Goal: Task Accomplishment & Management: Use online tool/utility

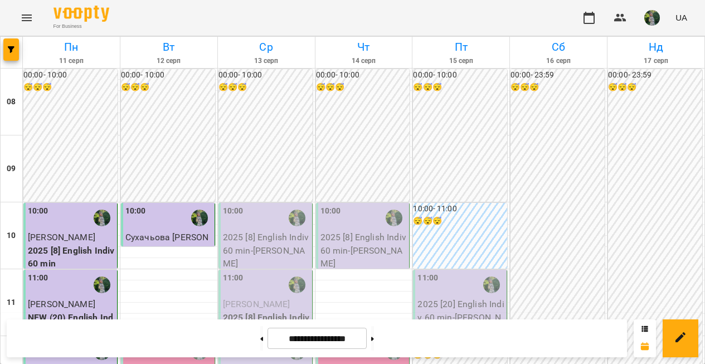
scroll to position [154, 0]
click at [191, 339] on div at bounding box center [200, 352] width 26 height 26
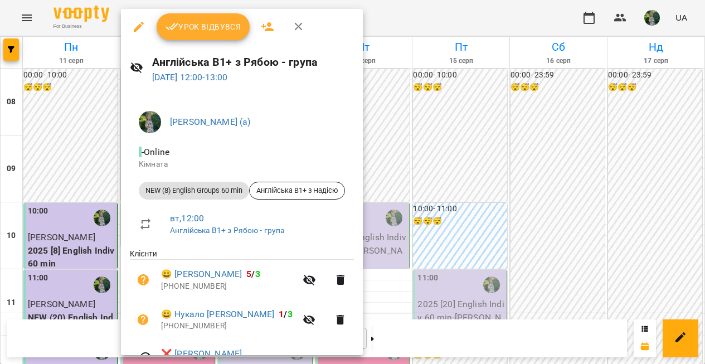
click at [207, 18] on button "Урок відбувся" at bounding box center [204, 26] width 94 height 27
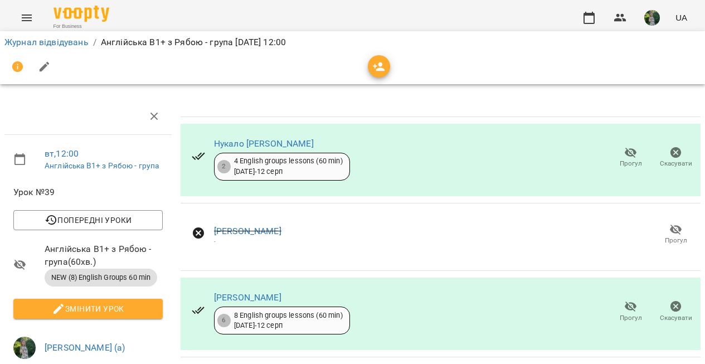
click at [77, 36] on li "Журнал відвідувань" at bounding box center [46, 42] width 84 height 13
click at [74, 41] on link "Журнал відвідувань" at bounding box center [46, 42] width 84 height 11
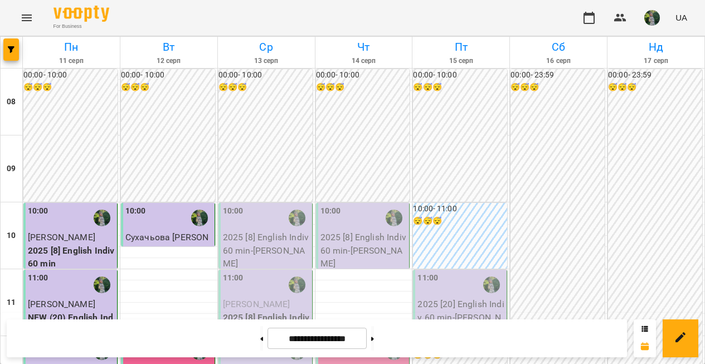
click at [648, 13] on img "button" at bounding box center [652, 18] width 16 height 16
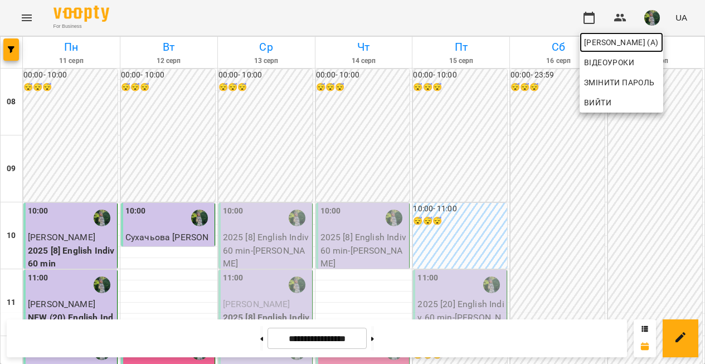
click at [623, 33] on link "[PERSON_NAME] (а)" at bounding box center [621, 42] width 84 height 20
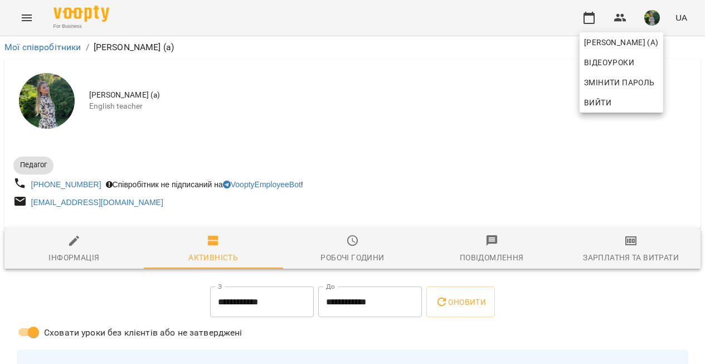
click at [594, 261] on div at bounding box center [352, 182] width 705 height 364
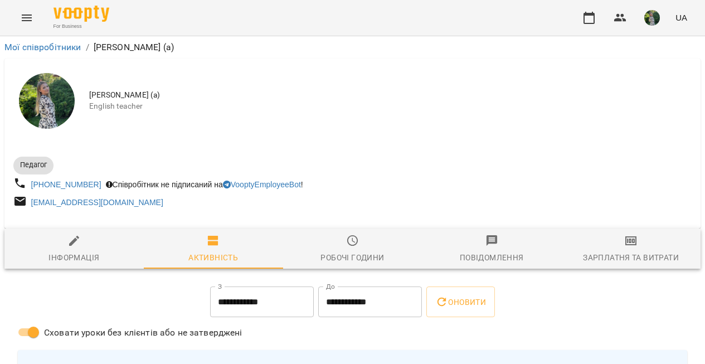
click at [594, 254] on div "Зарплатня та Витрати" at bounding box center [631, 257] width 96 height 13
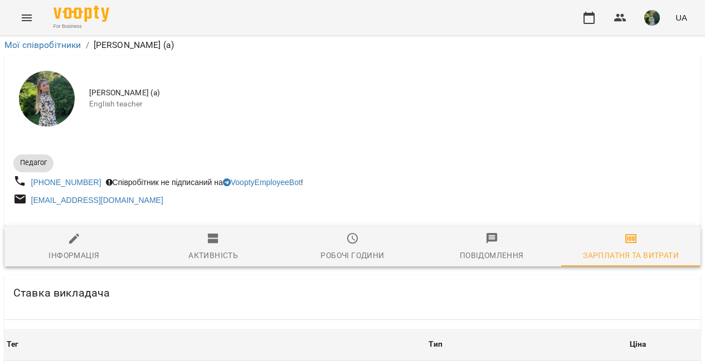
scroll to position [1154, 0]
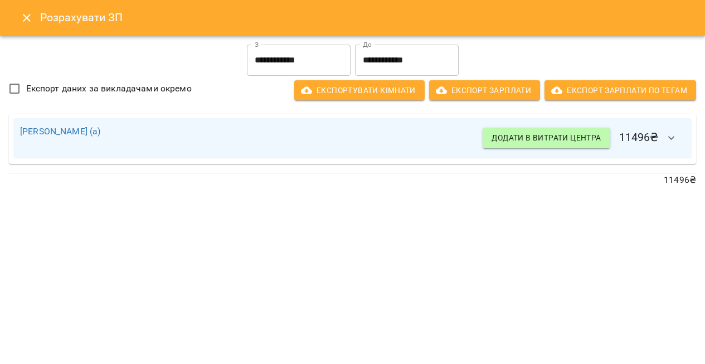
click at [29, 18] on icon "Close" at bounding box center [26, 17] width 13 height 13
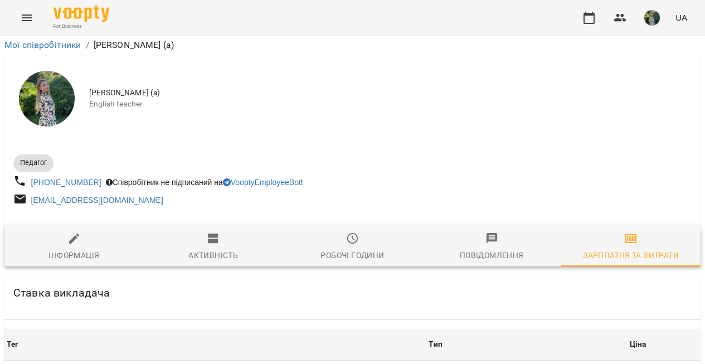
scroll to position [0, 0]
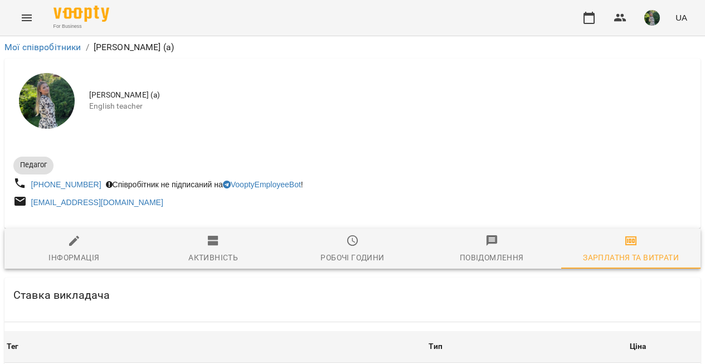
click at [28, 16] on icon "Menu" at bounding box center [26, 17] width 13 height 13
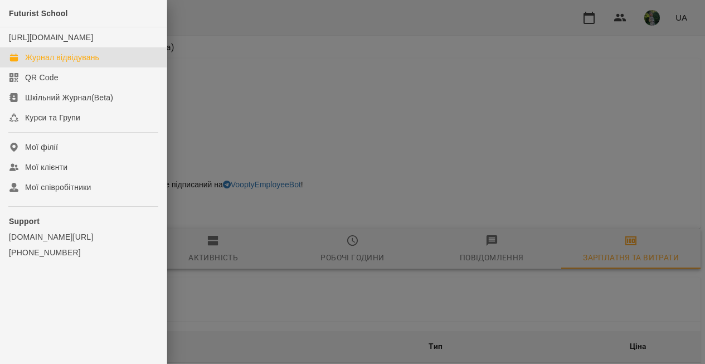
click at [51, 61] on link "Журнал відвідувань" at bounding box center [83, 57] width 167 height 20
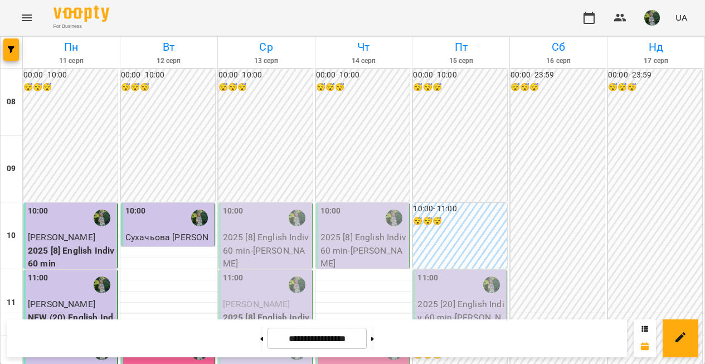
scroll to position [477, 0]
